Goal: Find specific page/section: Find specific page/section

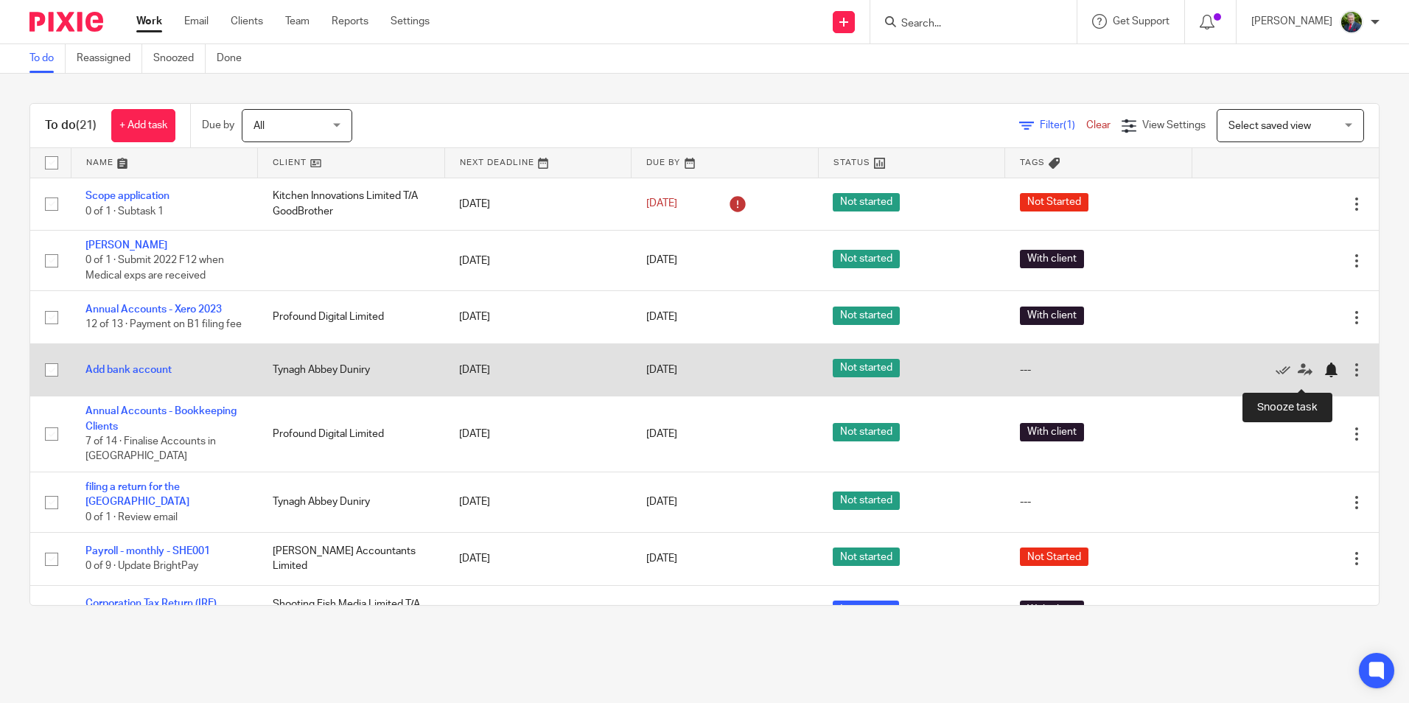
click at [1323, 377] on div at bounding box center [1330, 370] width 15 height 15
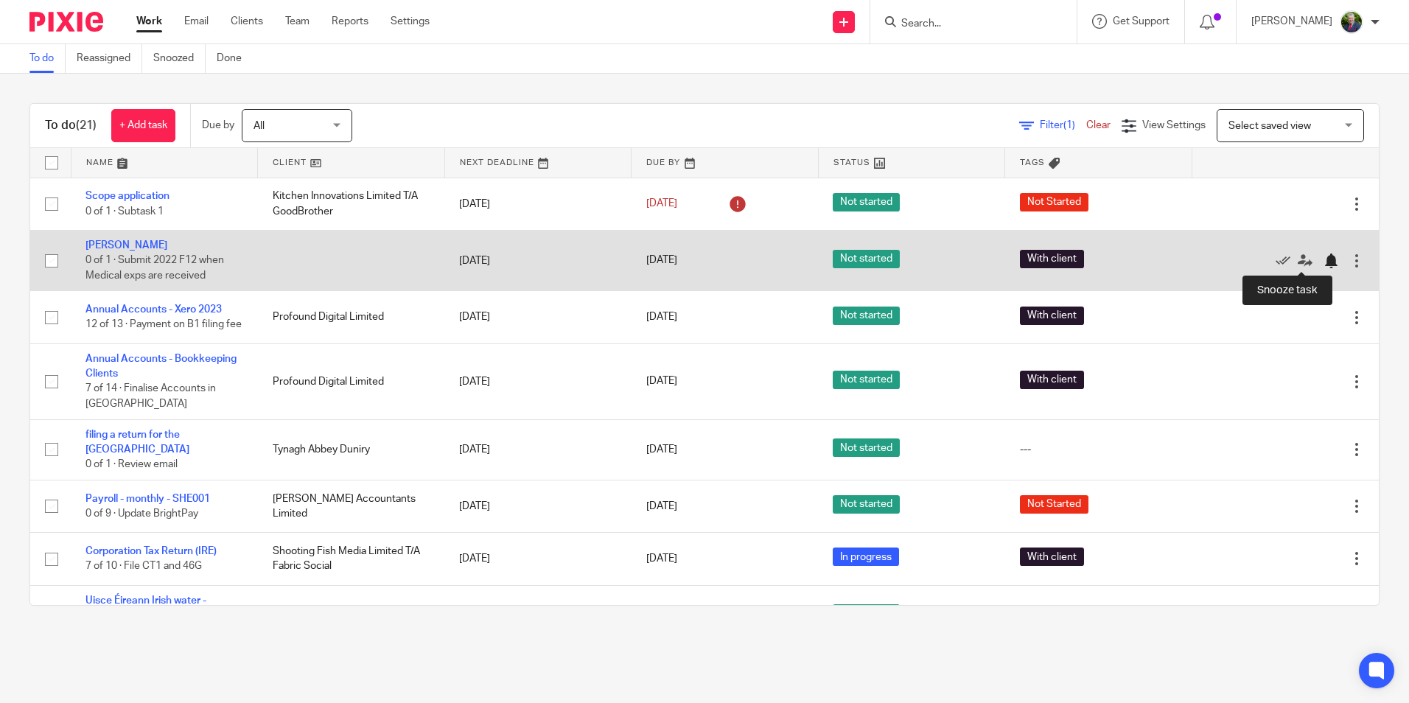
click at [1323, 259] on div at bounding box center [1330, 260] width 15 height 15
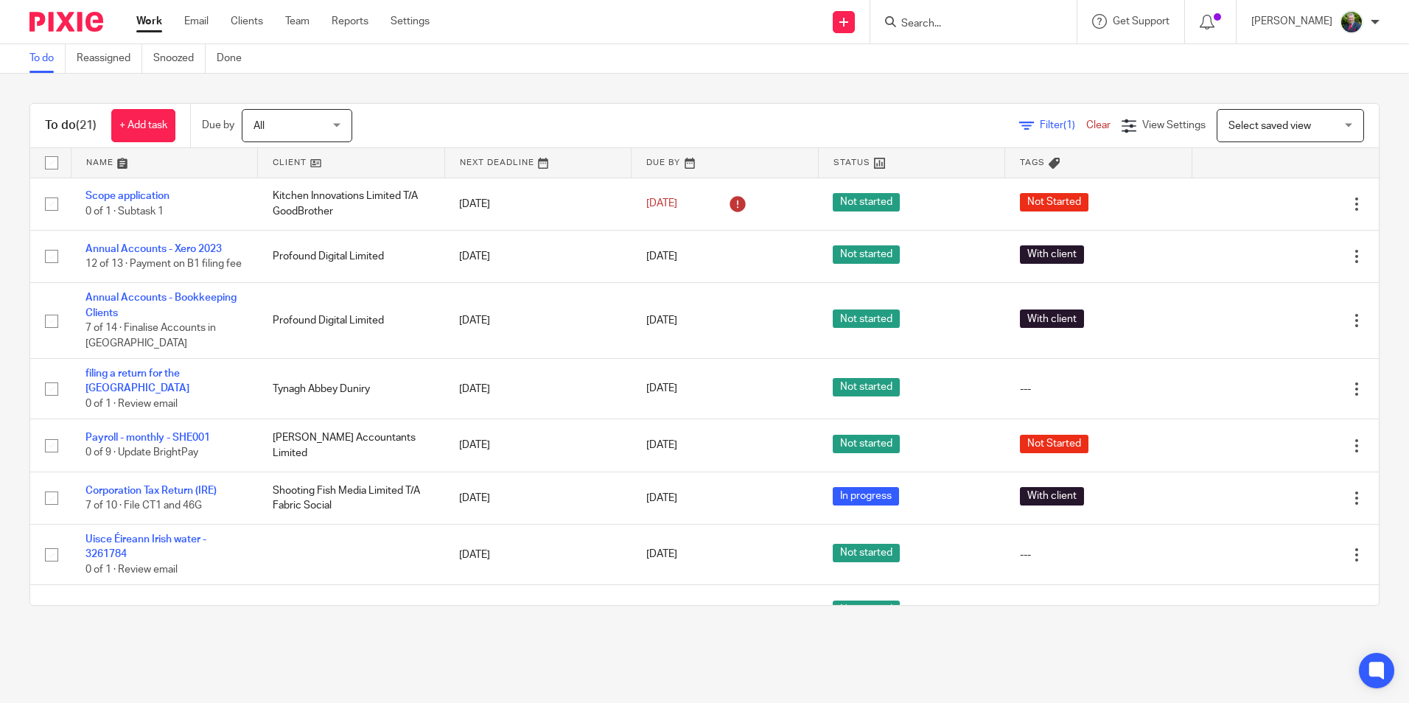
click at [294, 89] on div "To do (21) + Add task Due by All All [DATE] [DATE] This week Next week This mon…" at bounding box center [704, 355] width 1409 height 562
click at [1004, 24] on input "Search" at bounding box center [966, 24] width 133 height 13
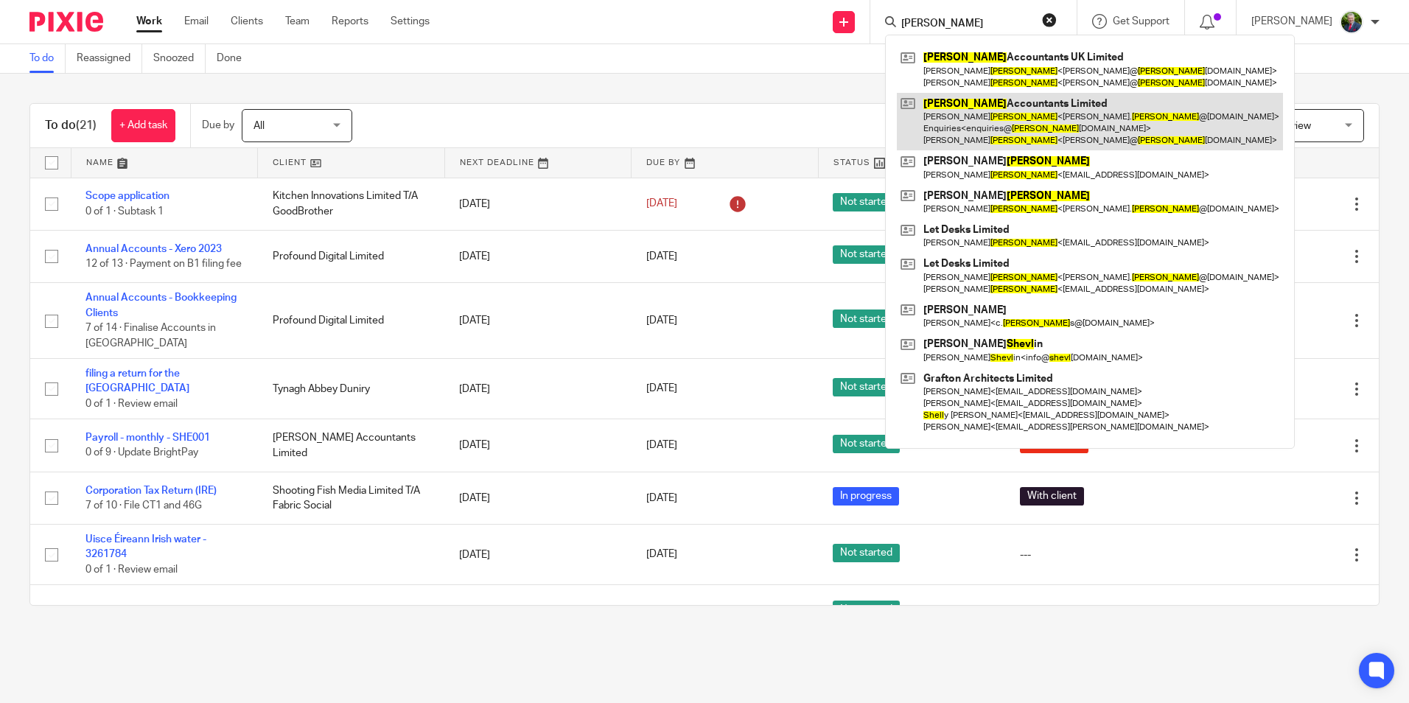
type input "[PERSON_NAME]"
click at [1056, 122] on link at bounding box center [1090, 122] width 386 height 58
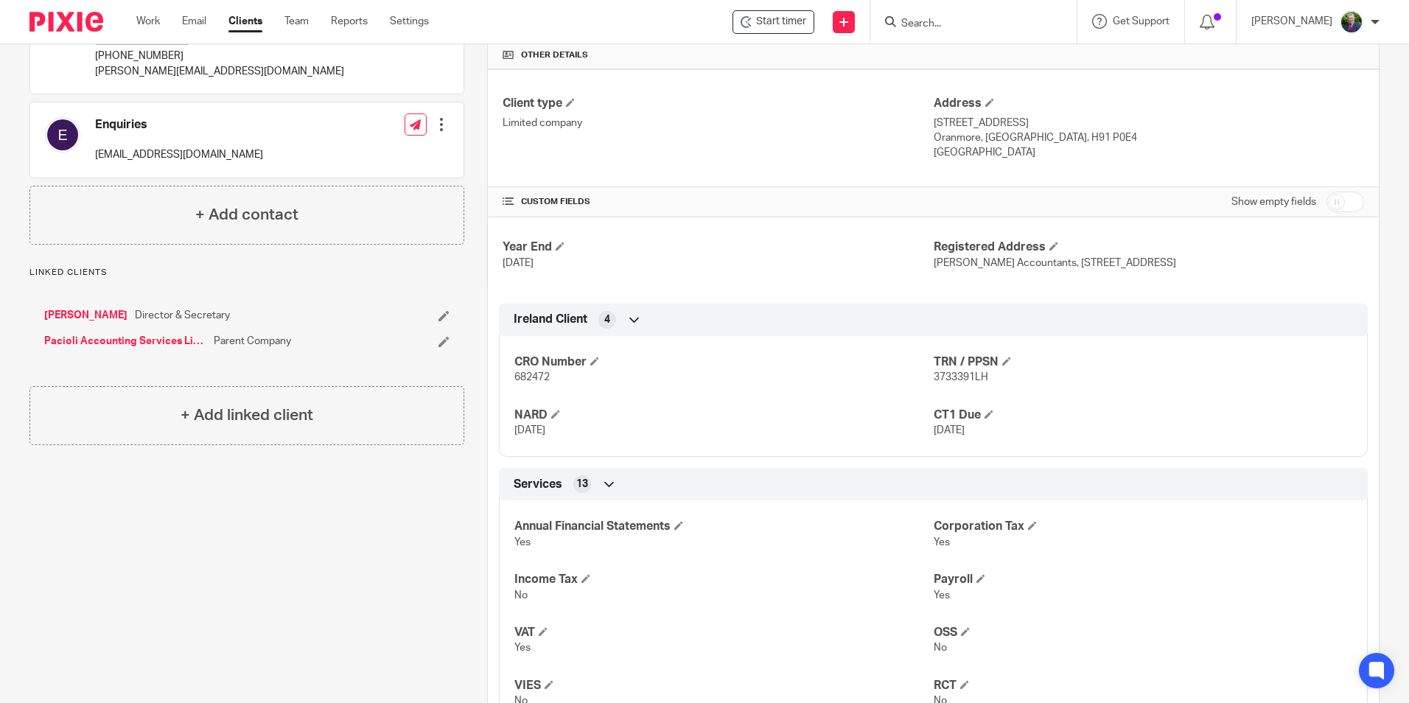
scroll to position [368, 0]
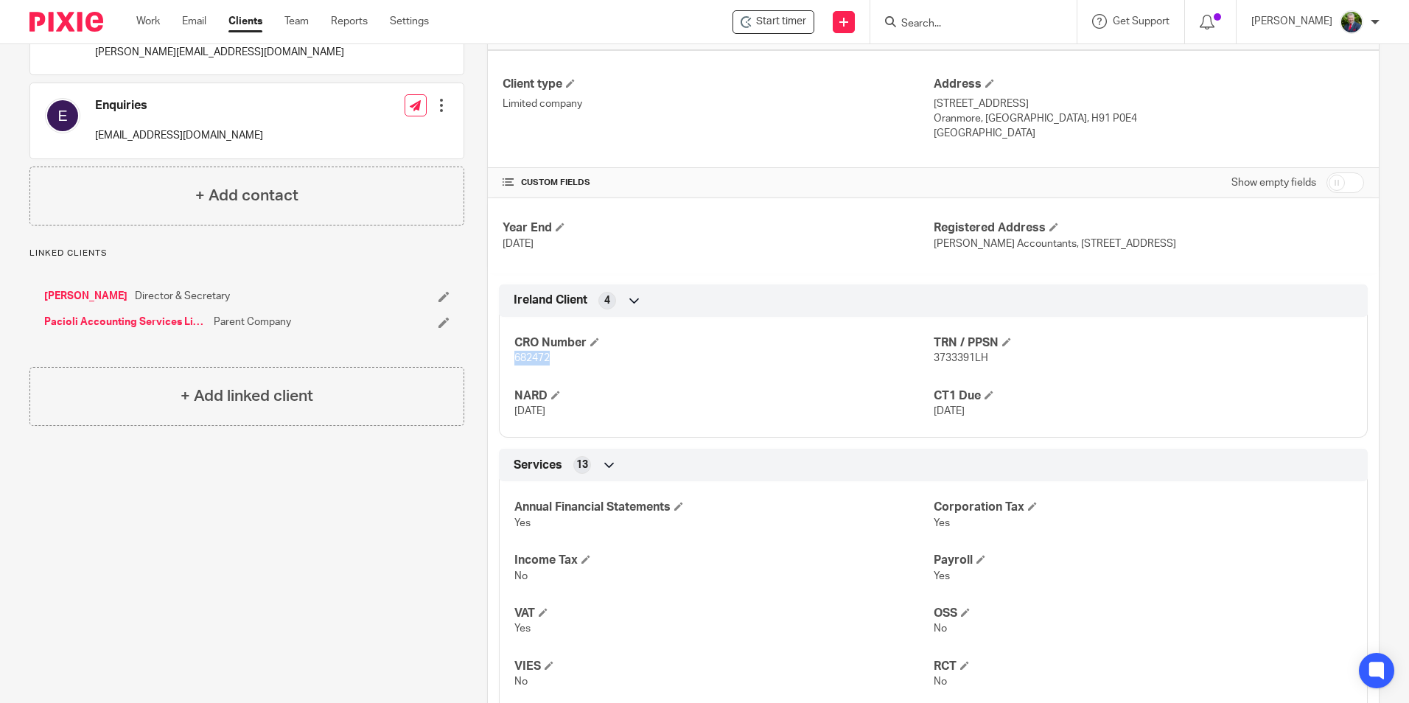
drag, startPoint x: 547, startPoint y: 375, endPoint x: 511, endPoint y: 375, distance: 35.4
click at [514, 363] on span "682472" at bounding box center [531, 358] width 35 height 10
copy span "682472"
click at [422, 537] on div "Client contacts [PERSON_NAME] (Director & Company Secretary) 091865835 [PERSON_…" at bounding box center [236, 378] width 458 height 1178
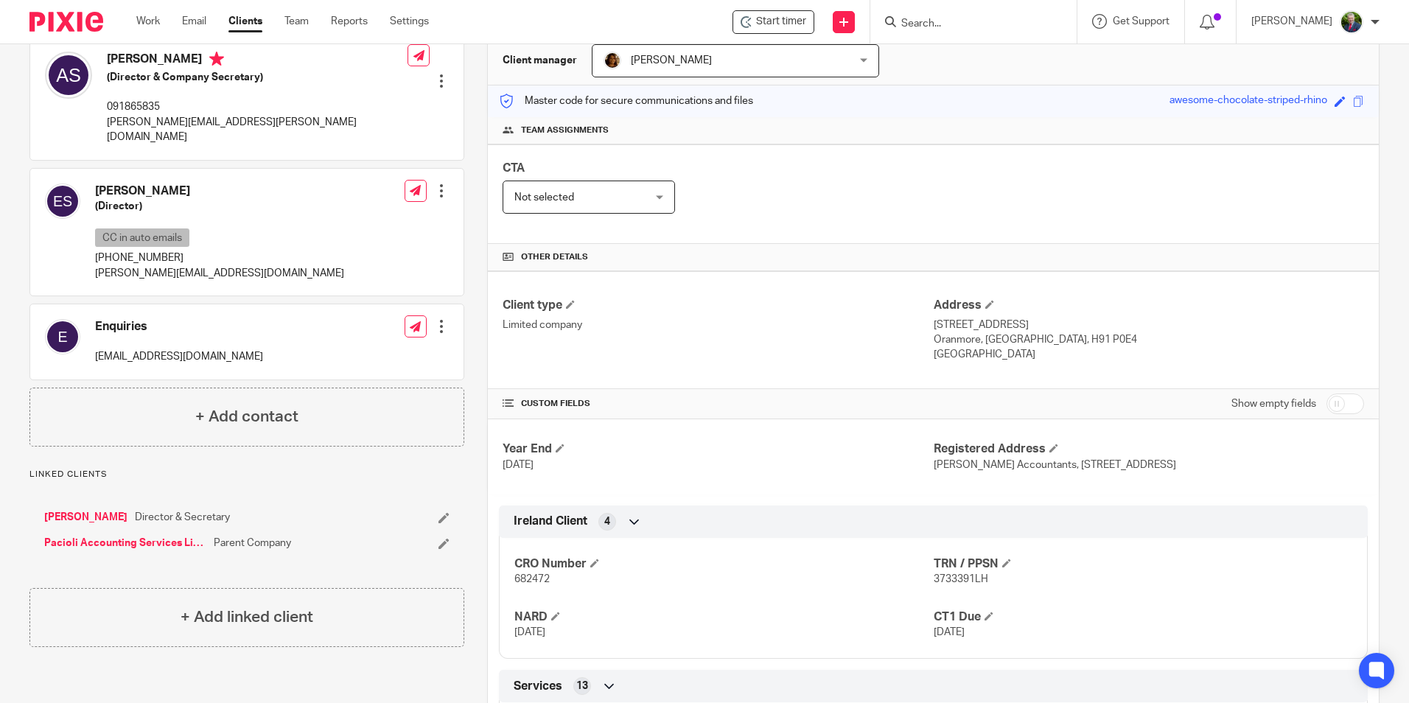
scroll to position [0, 0]
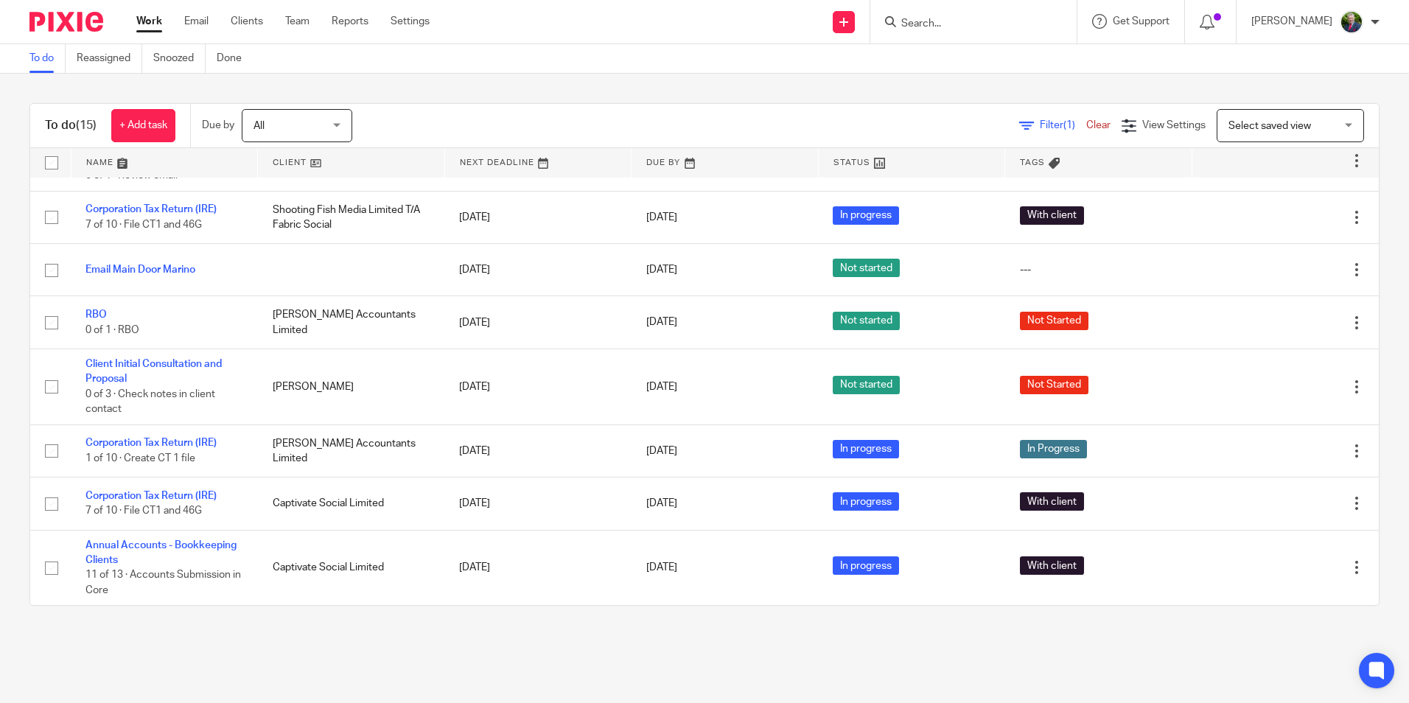
scroll to position [402, 0]
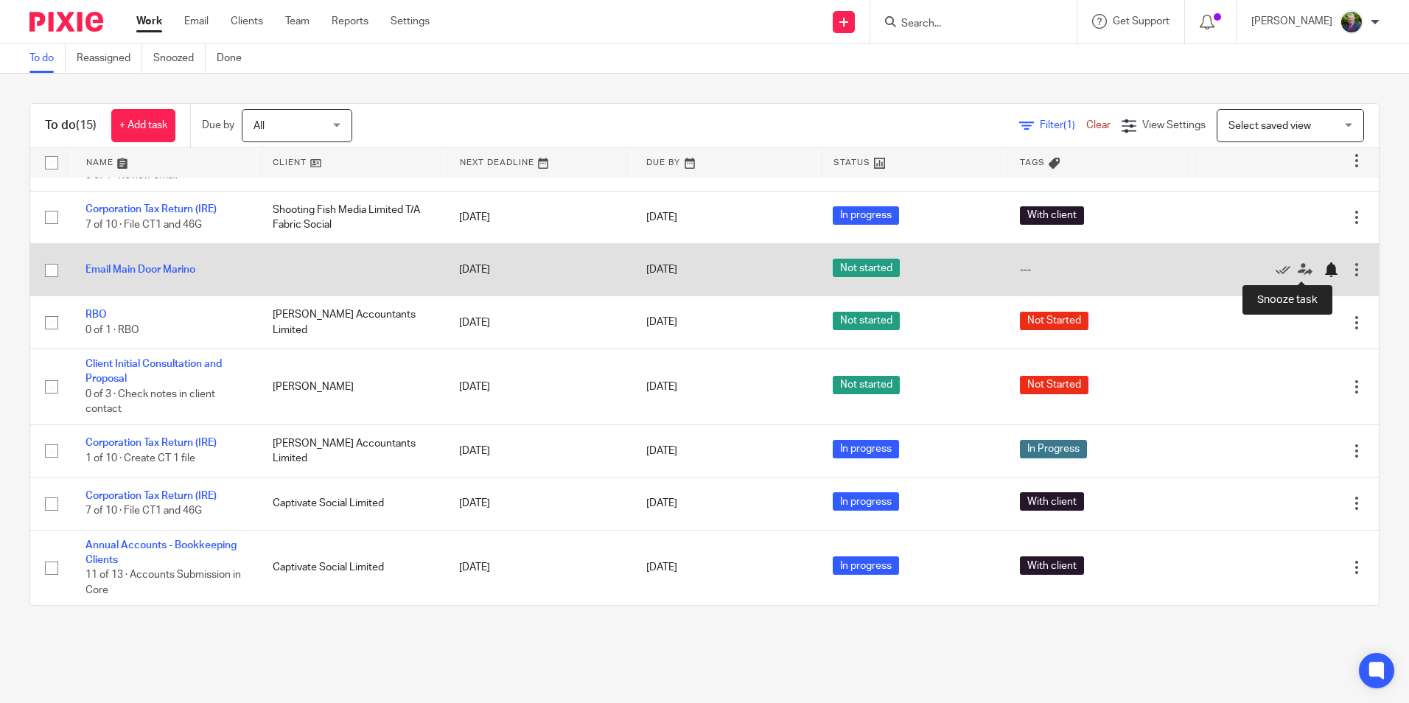
click at [1323, 271] on div at bounding box center [1330, 269] width 15 height 15
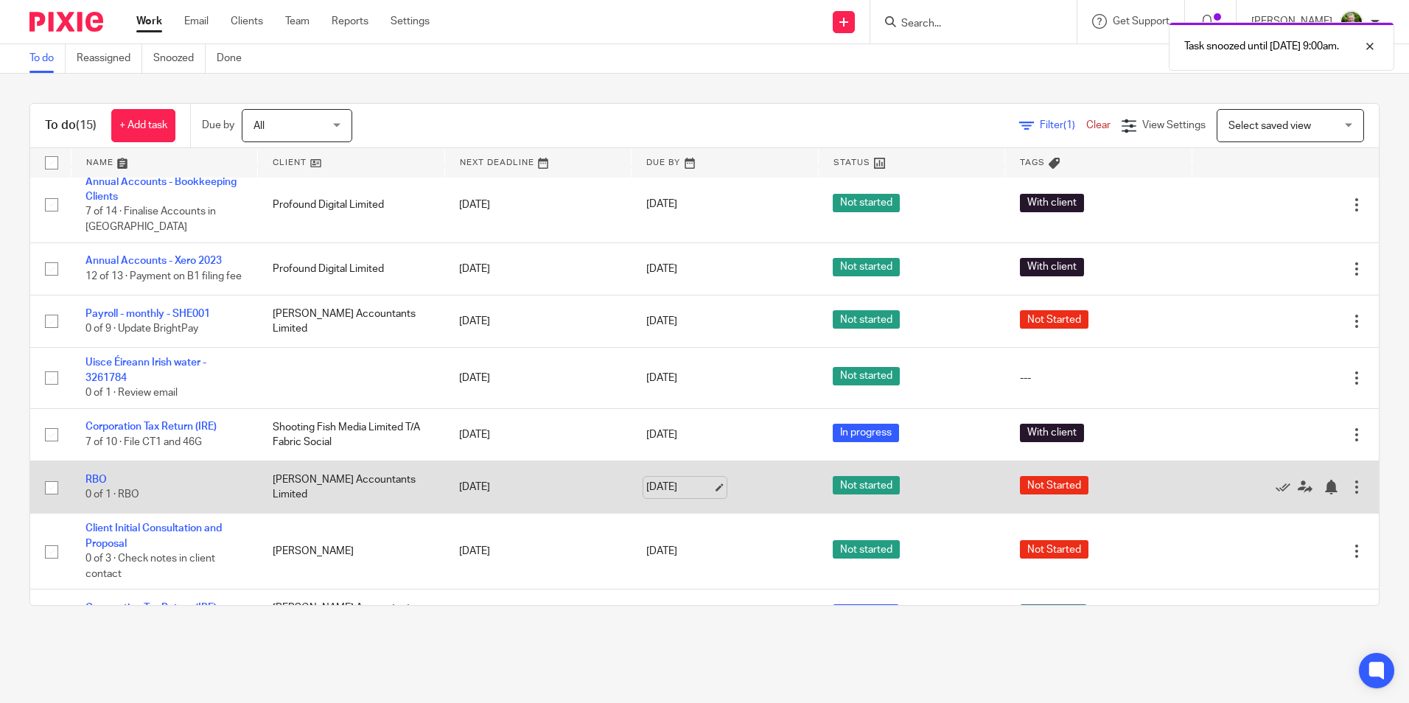
scroll to position [203, 0]
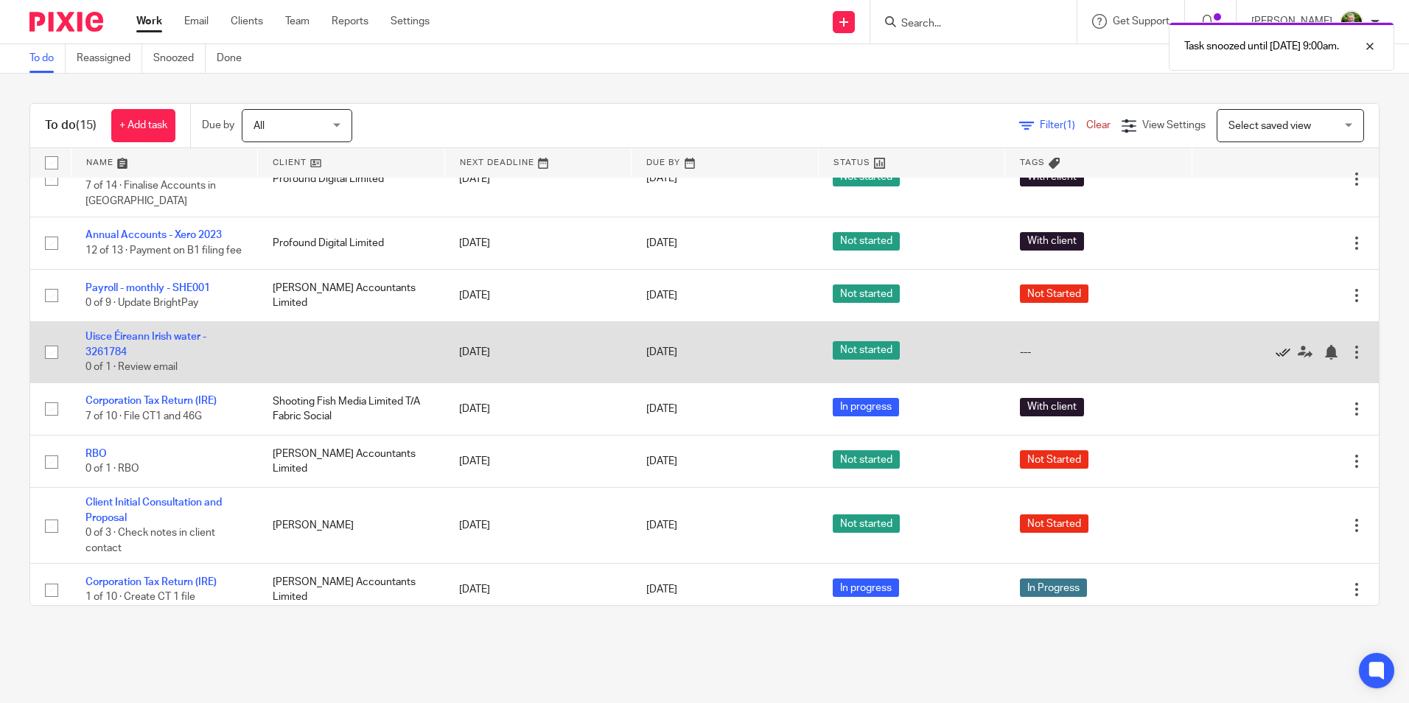
click at [1276, 360] on icon at bounding box center [1283, 352] width 15 height 15
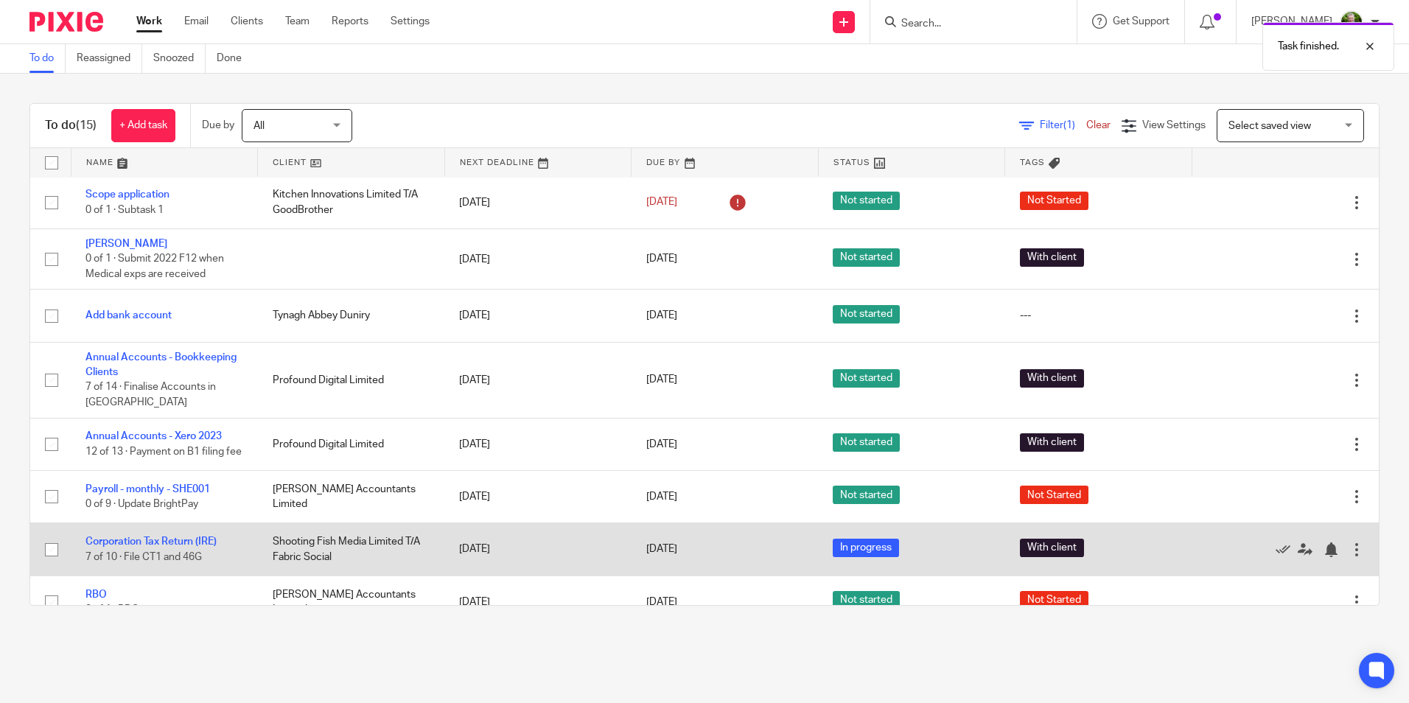
scroll to position [0, 0]
